Goal: Find specific page/section: Find specific page/section

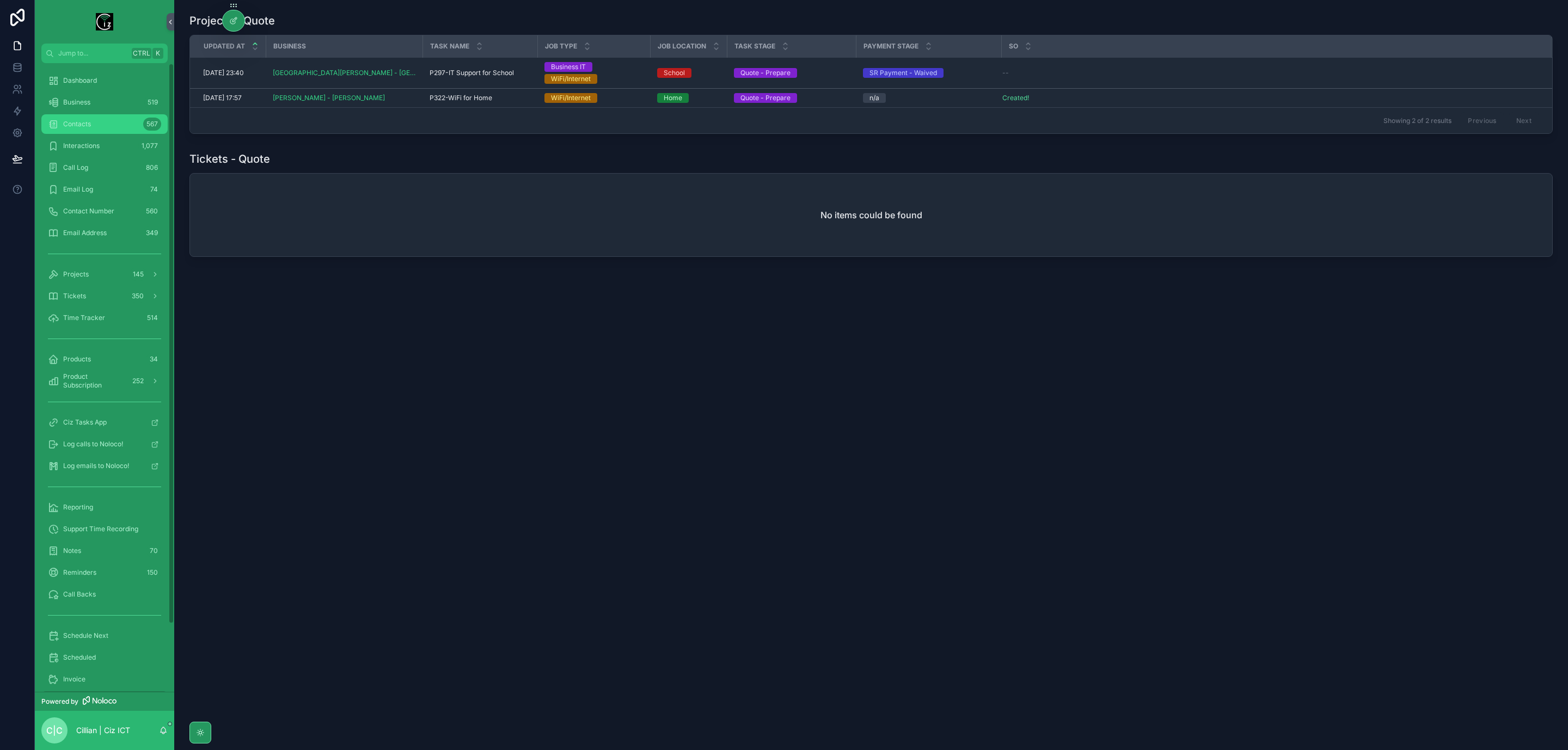
click at [92, 123] on div "Contacts 567" at bounding box center [105, 124] width 113 height 18
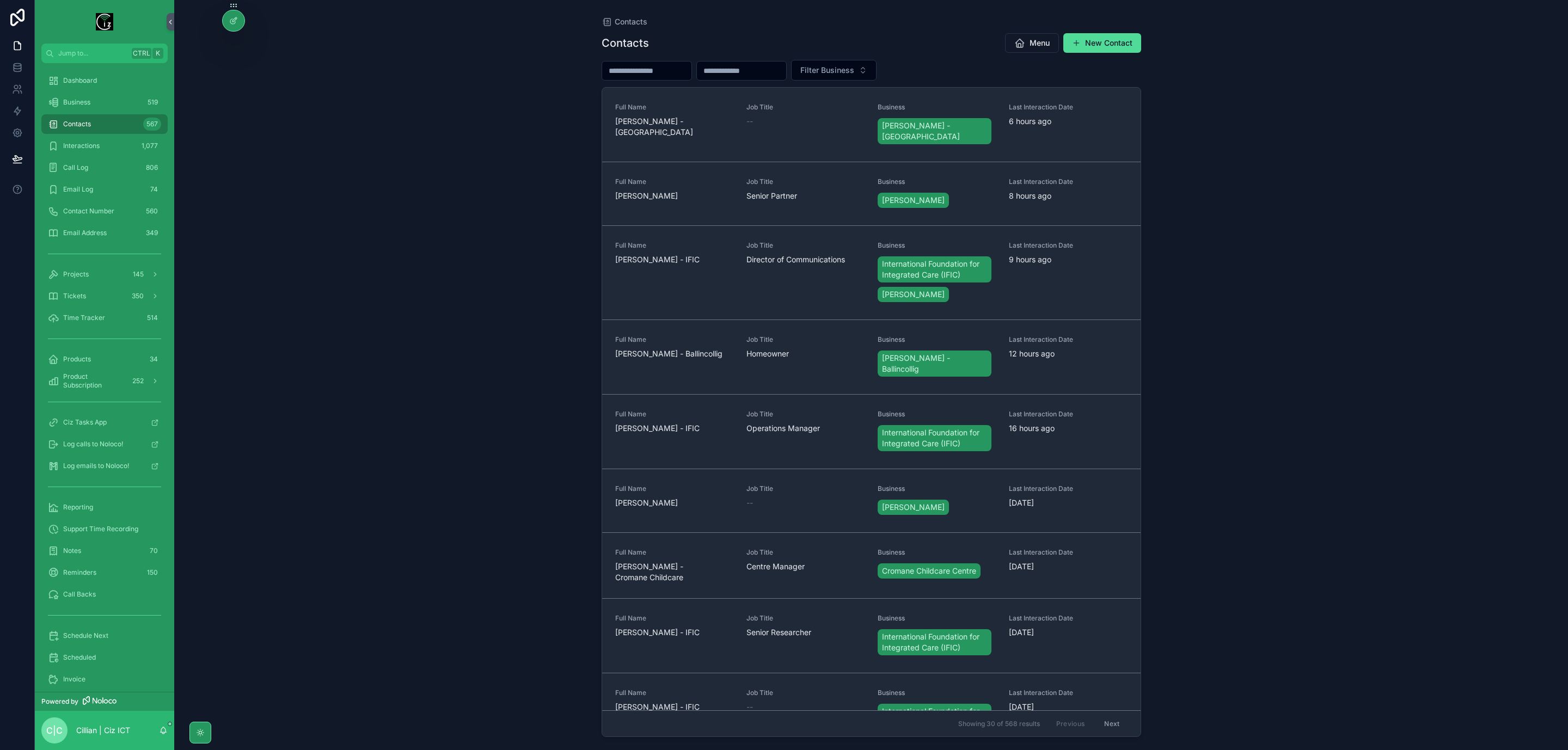
click at [671, 70] on input "scrollable content" at bounding box center [647, 71] width 89 height 16
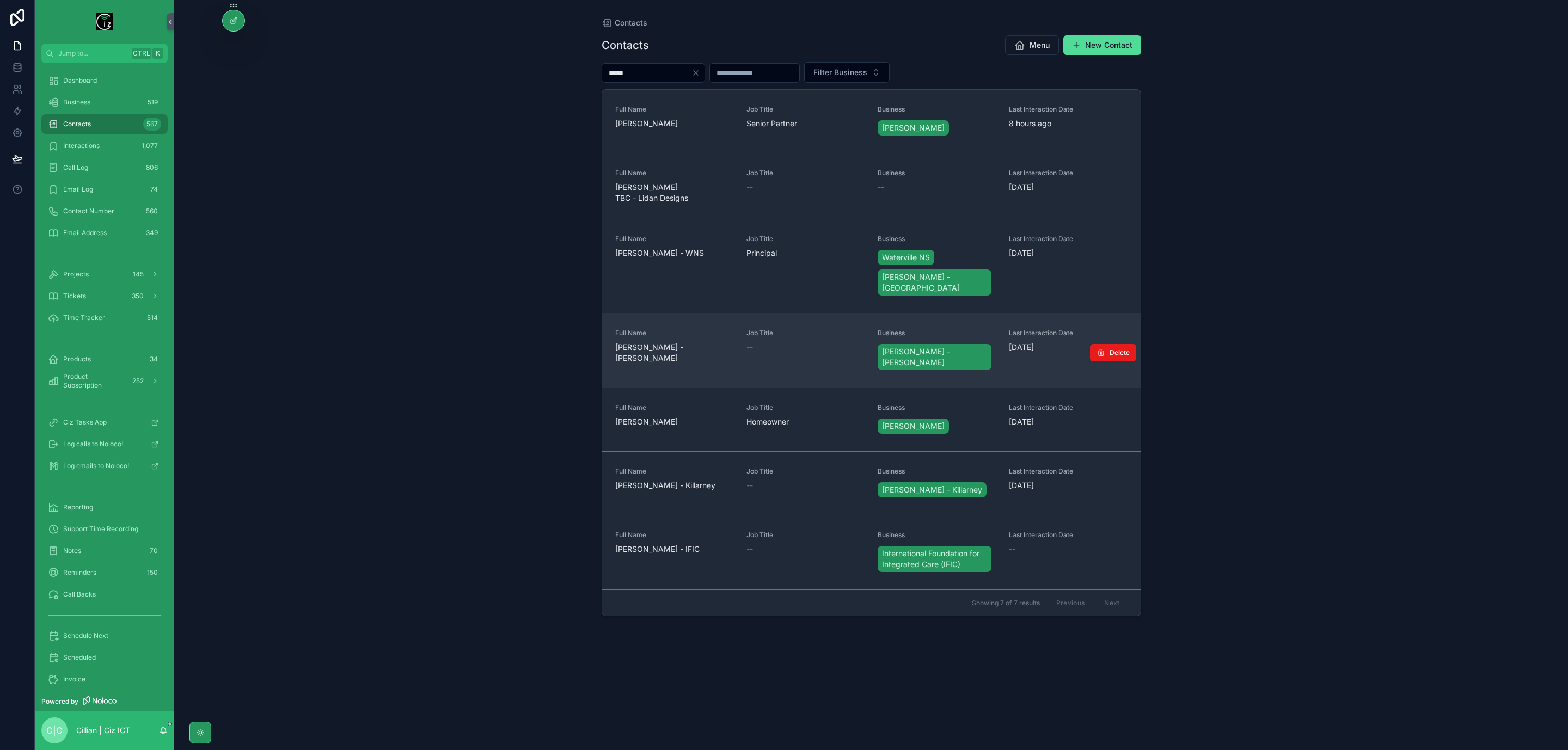
type input "*****"
click at [680, 342] on span "[PERSON_NAME] - [PERSON_NAME]" at bounding box center [674, 352] width 118 height 22
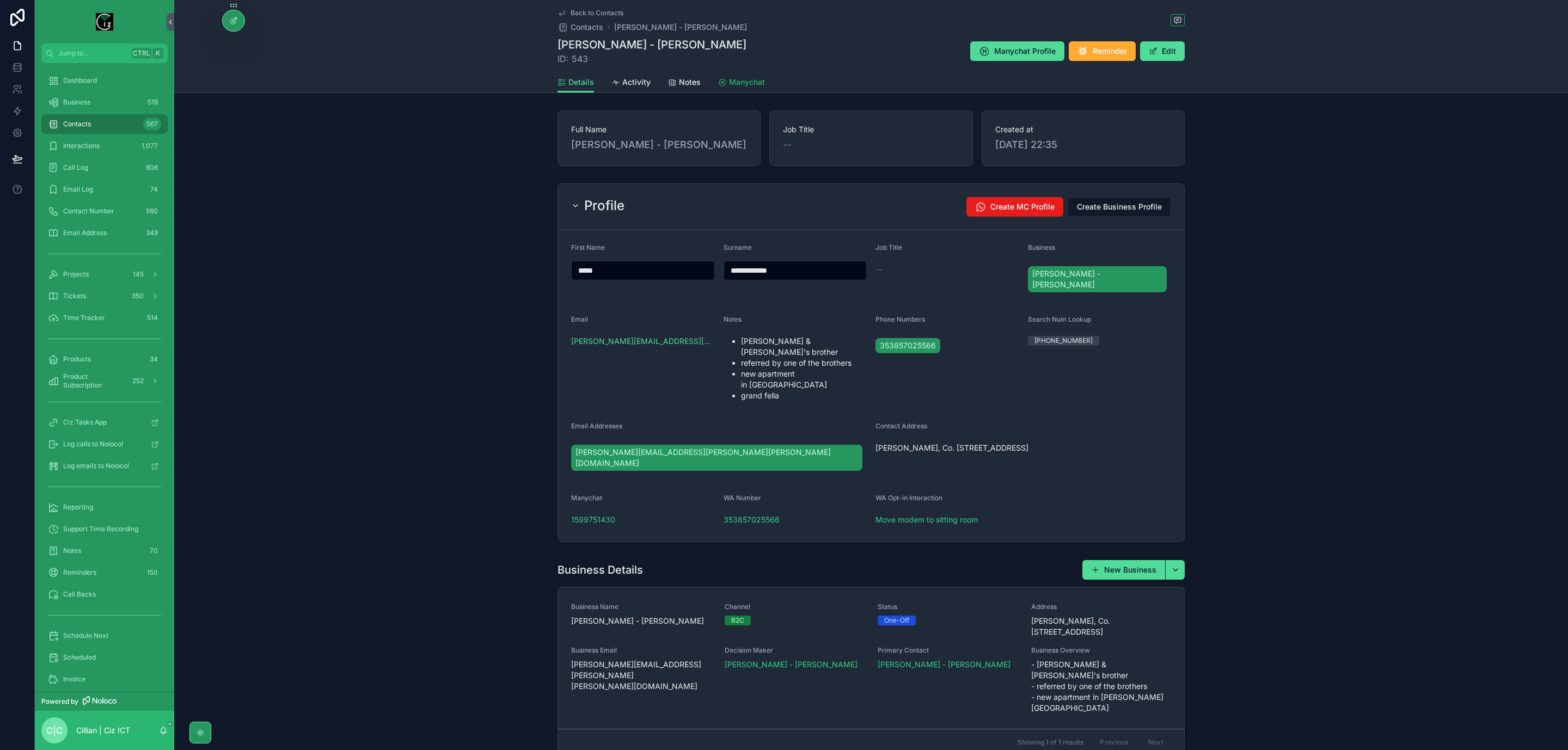
click at [747, 87] on link "Manychat" at bounding box center [741, 83] width 47 height 22
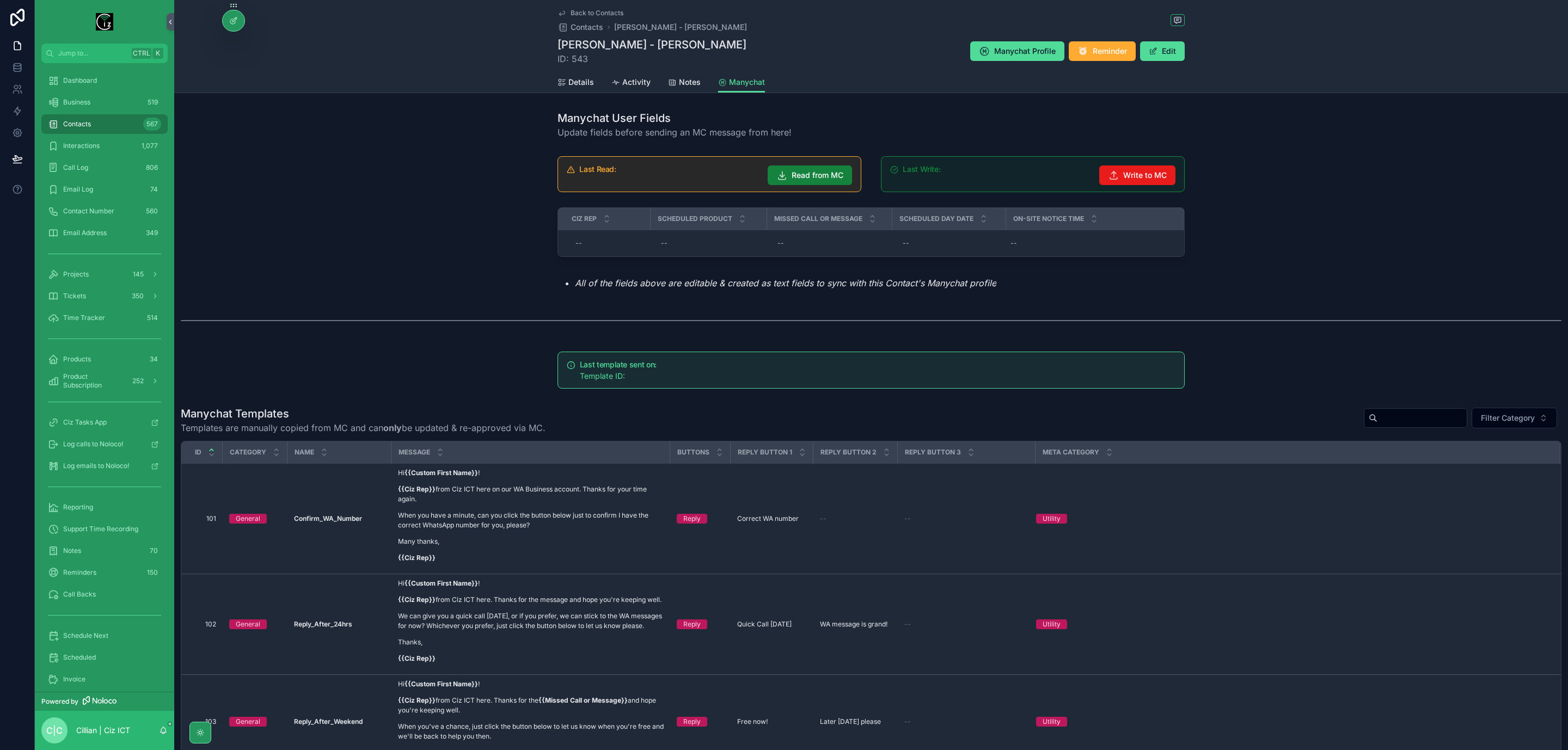
click at [809, 175] on span "Read from MC" at bounding box center [818, 174] width 52 height 11
